Goal: Check status: Check status

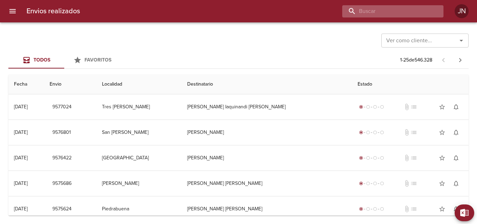
click at [396, 12] on input "buscar" at bounding box center [386, 11] width 89 height 12
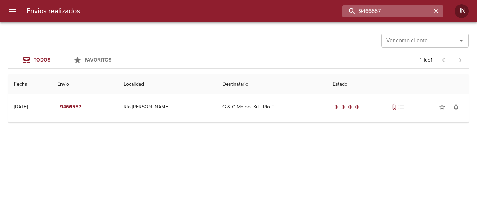
click at [401, 8] on input "9466557" at bounding box center [386, 11] width 89 height 12
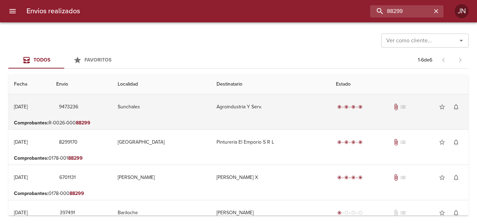
click at [181, 114] on td "Sunchales" at bounding box center [161, 106] width 99 height 25
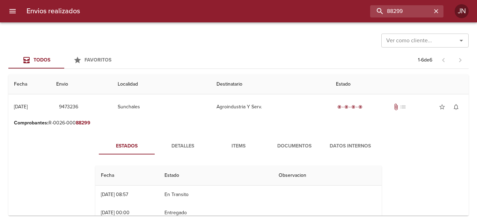
click at [302, 144] on span "Documentos" at bounding box center [294, 146] width 47 height 9
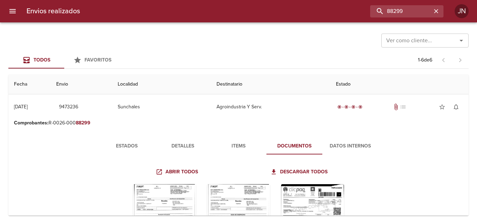
scroll to position [105, 0]
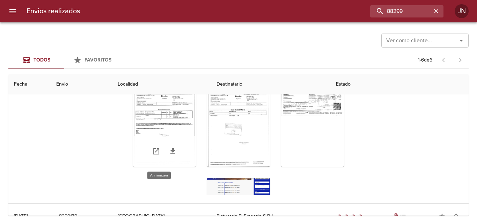
click at [157, 111] on div "Tabla de envíos del cliente" at bounding box center [164, 122] width 63 height 87
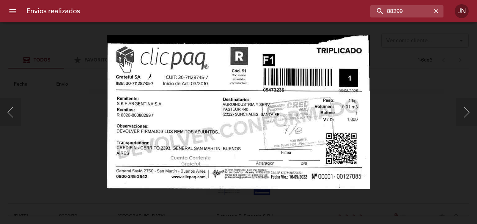
click at [403, 125] on div "Lightbox" at bounding box center [238, 112] width 477 height 224
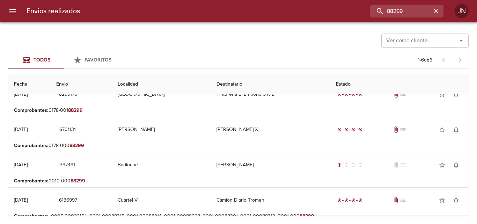
scroll to position [210, 0]
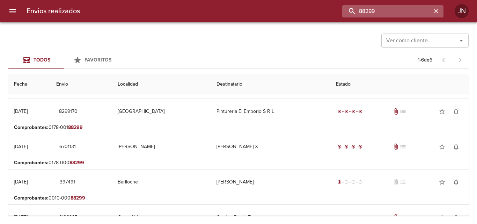
click at [401, 7] on input "88299" at bounding box center [386, 11] width 89 height 12
type input "26-65778"
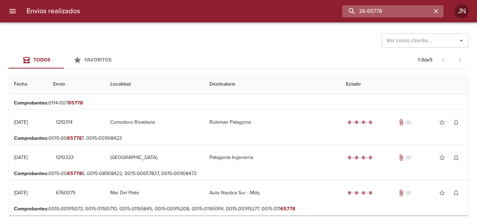
scroll to position [0, 0]
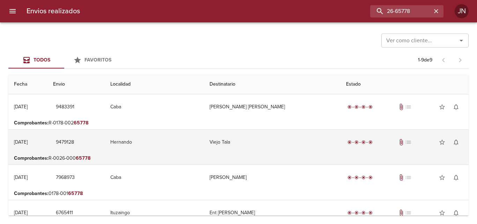
click at [230, 151] on td "Viejo Tala" at bounding box center [272, 142] width 137 height 25
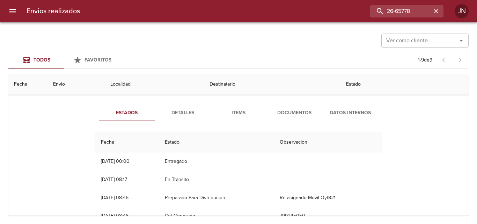
scroll to position [70, 0]
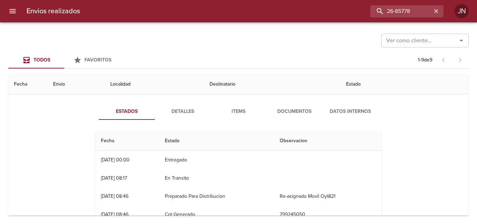
click at [306, 107] on span "Documentos" at bounding box center [294, 111] width 47 height 9
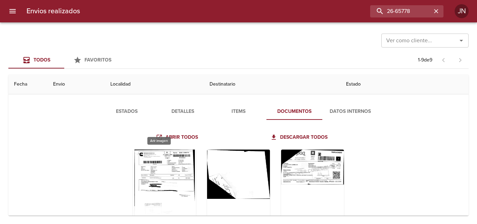
click at [171, 168] on div "Tabla de envíos del cliente" at bounding box center [164, 192] width 63 height 87
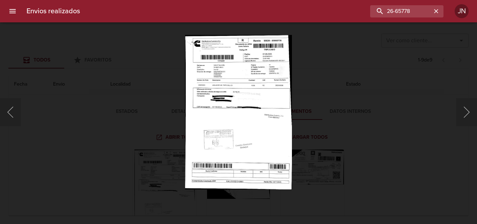
click at [315, 115] on div "Lightbox" at bounding box center [238, 112] width 477 height 224
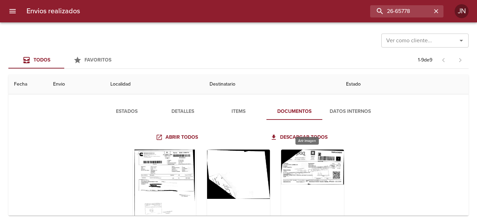
click at [300, 183] on div "Tabla de envíos del cliente" at bounding box center [312, 192] width 63 height 87
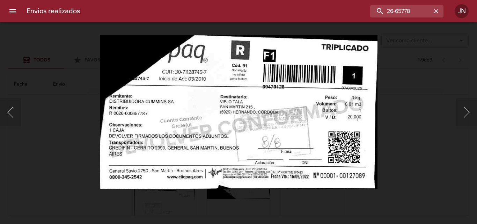
click at [398, 134] on div "Lightbox" at bounding box center [238, 112] width 477 height 224
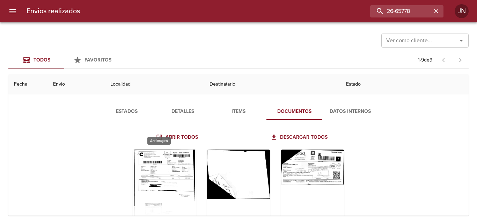
click at [154, 174] on div "Tabla de envíos del cliente" at bounding box center [164, 192] width 63 height 87
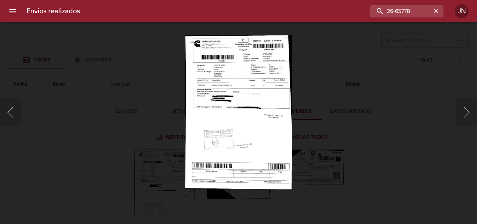
click at [359, 68] on div "Lightbox" at bounding box center [238, 112] width 477 height 224
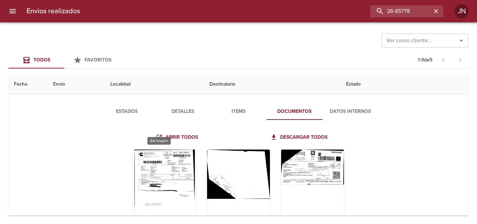
click at [181, 152] on div "Tabla de envíos del cliente" at bounding box center [164, 192] width 63 height 87
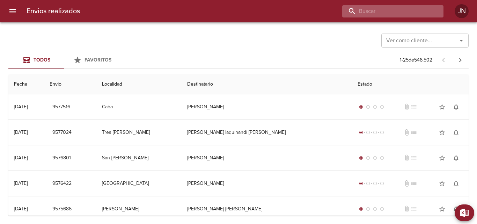
click at [415, 14] on input "buscar" at bounding box center [386, 11] width 89 height 12
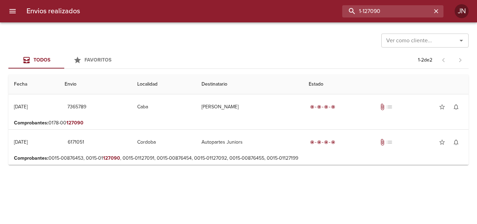
drag, startPoint x: 365, startPoint y: 10, endPoint x: 317, endPoint y: 9, distance: 47.2
click at [317, 10] on div "1-127090" at bounding box center [265, 11] width 358 height 12
click at [387, 12] on input "127090" at bounding box center [386, 11] width 89 height 12
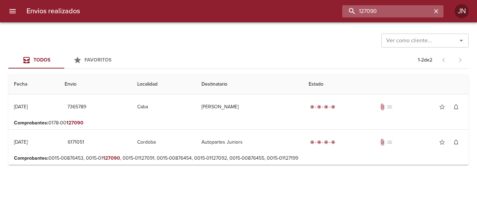
click at [387, 12] on input "127090" at bounding box center [386, 11] width 89 height 12
type input "65813"
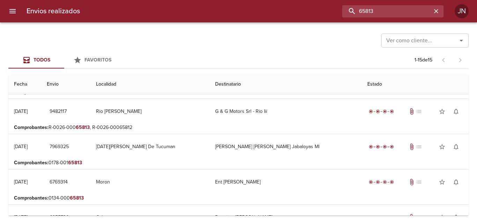
scroll to position [35, 0]
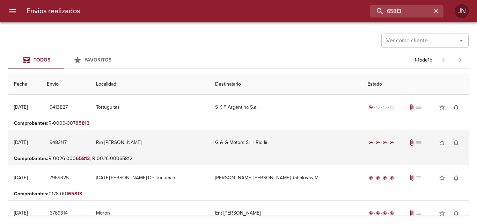
click at [300, 153] on td "G & G Motors Srl - Rio Iii" at bounding box center [286, 142] width 152 height 25
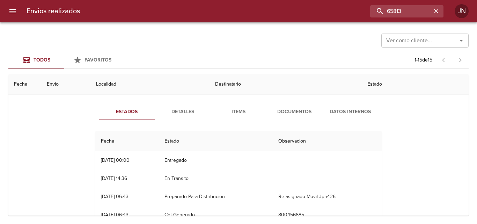
scroll to position [0, 0]
click at [283, 108] on span "Documentos" at bounding box center [294, 112] width 47 height 9
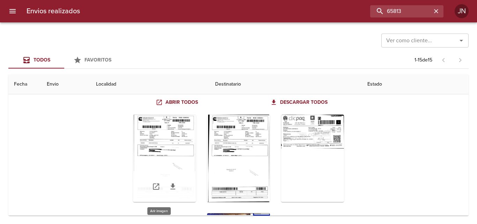
scroll to position [140, 0]
click at [188, 122] on div "Tabla de envíos del cliente" at bounding box center [164, 158] width 63 height 87
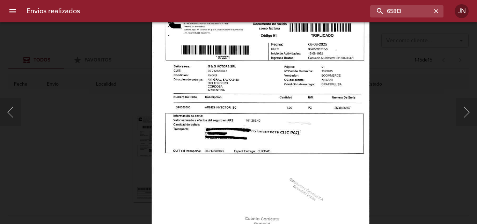
click at [268, 93] on img "Lightbox" at bounding box center [260, 161] width 218 height 309
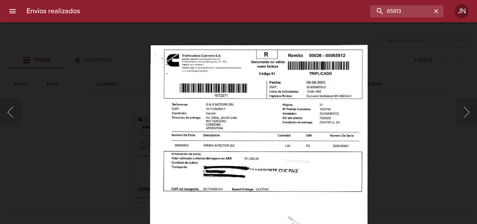
click at [266, 131] on img "Lightbox" at bounding box center [258, 199] width 218 height 309
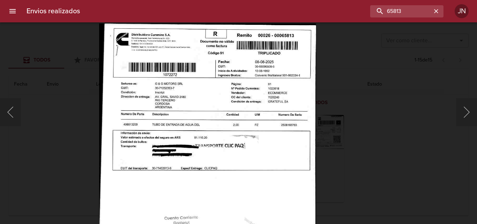
click at [246, 157] on img "Lightbox" at bounding box center [207, 177] width 217 height 309
